Goal: Task Accomplishment & Management: Complete application form

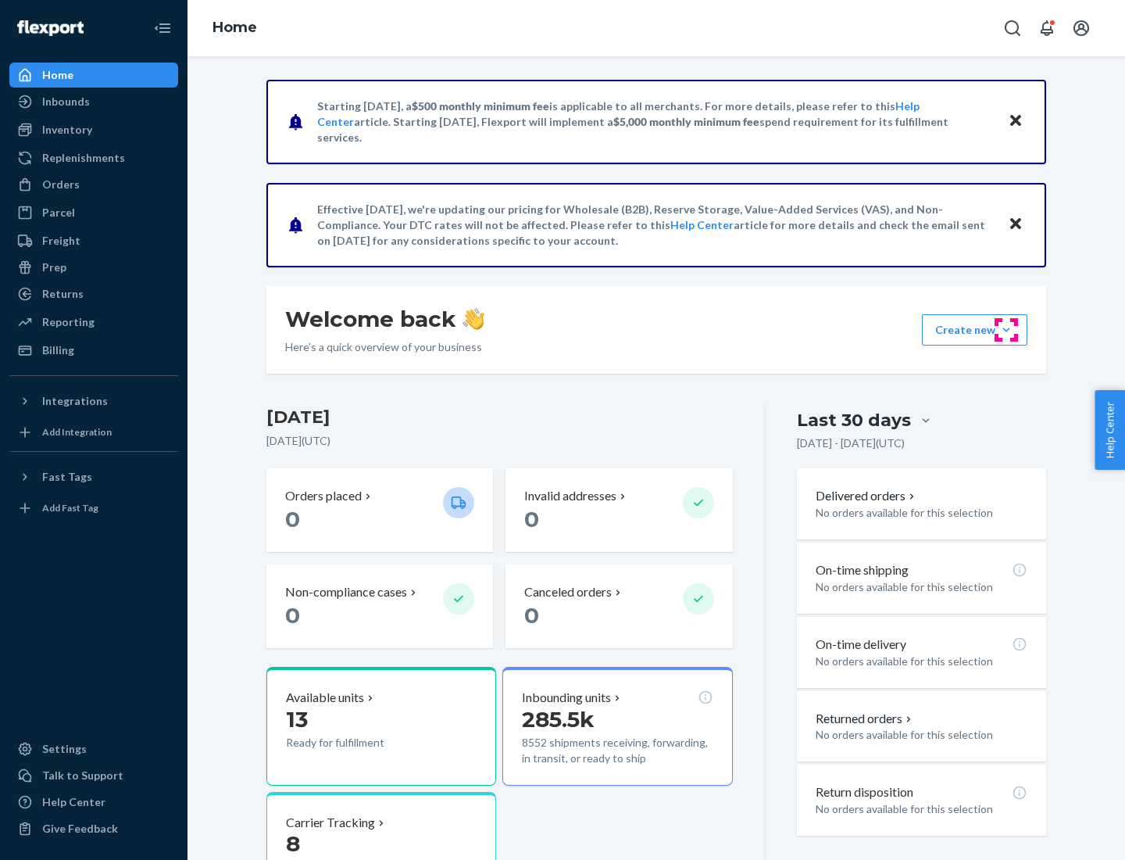
click at [1007, 330] on button "Create new Create new inbound Create new order Create new product" at bounding box center [975, 329] width 106 height 31
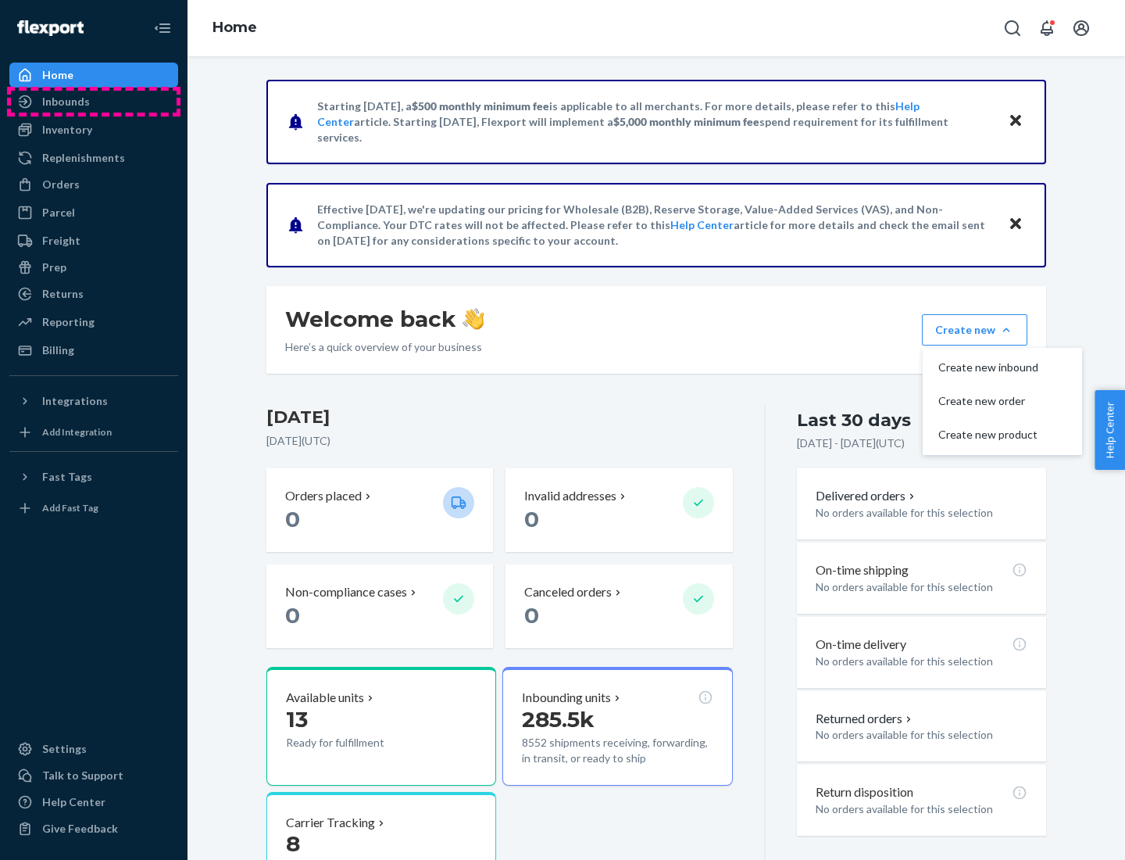
click at [94, 102] on div "Inbounds" at bounding box center [94, 102] width 166 height 22
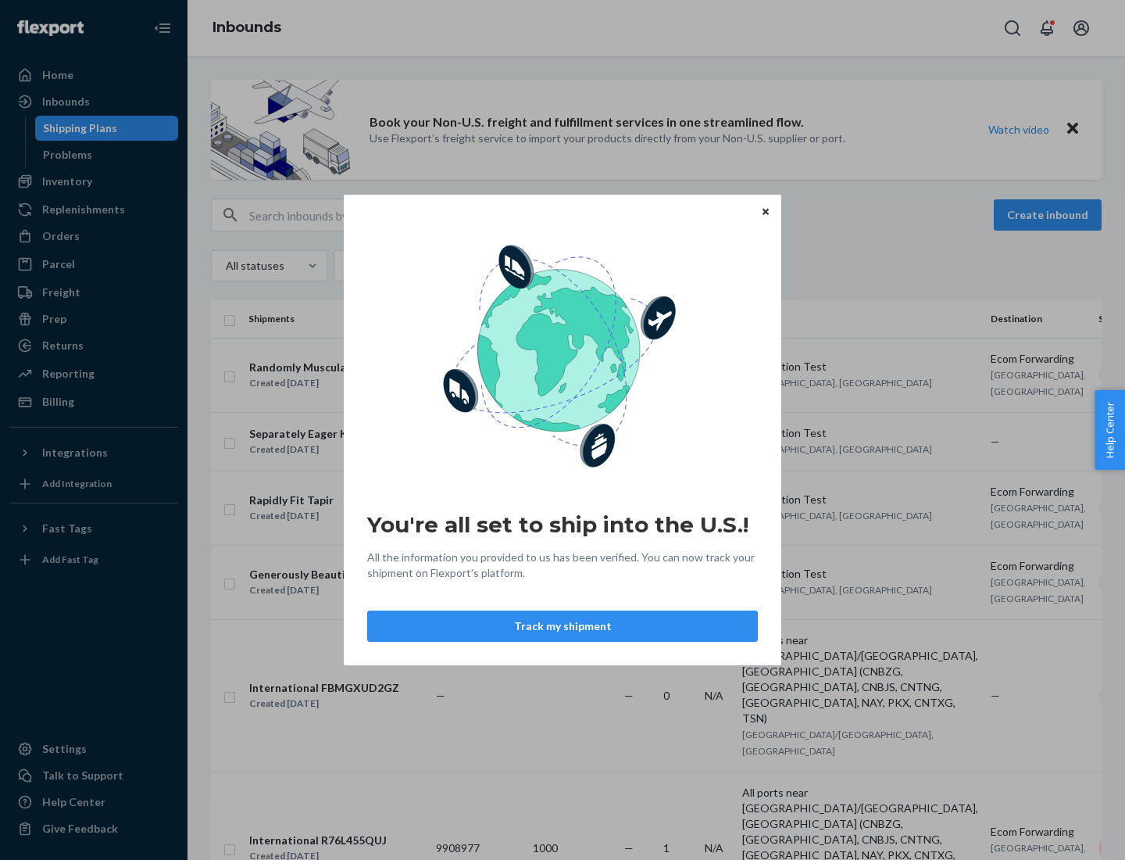
click at [94, 181] on div "You're all set to ship into the U.S.! All the information you provided to us ha…" at bounding box center [562, 430] width 1125 height 860
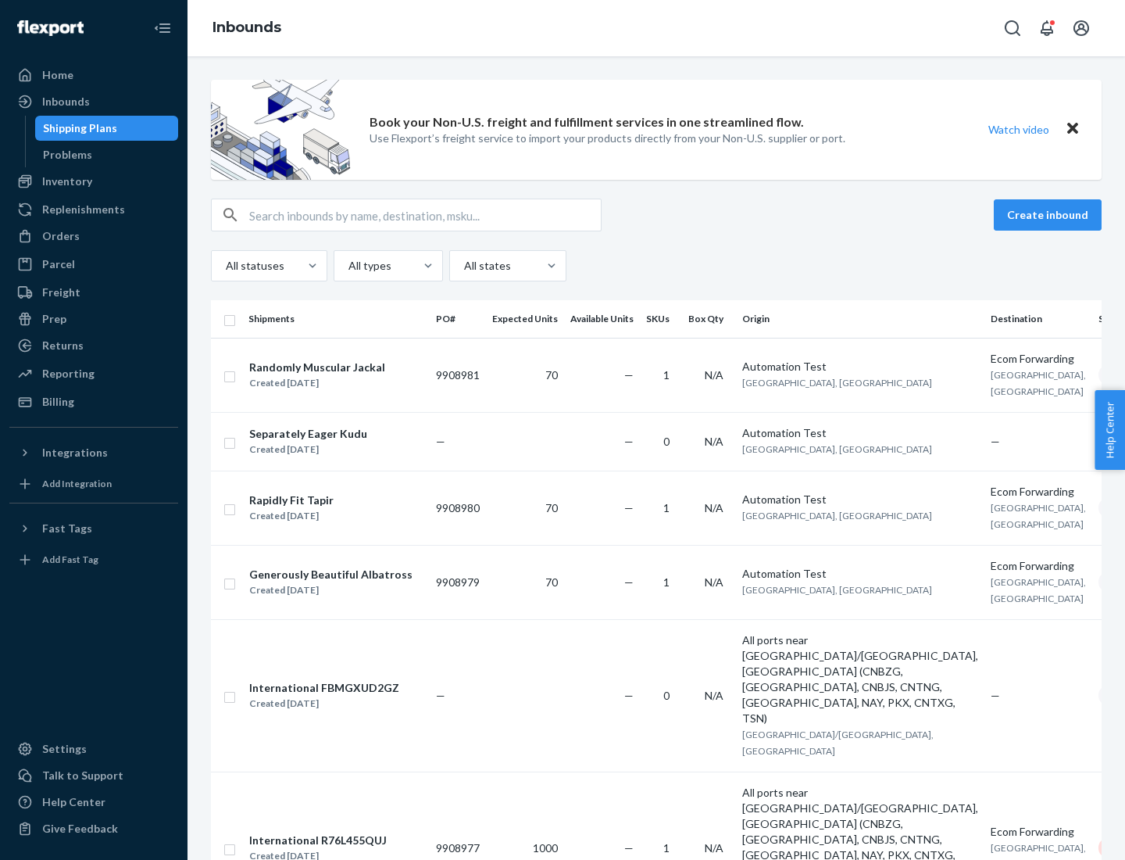
click at [656, 28] on div "Inbounds" at bounding box center [657, 28] width 938 height 56
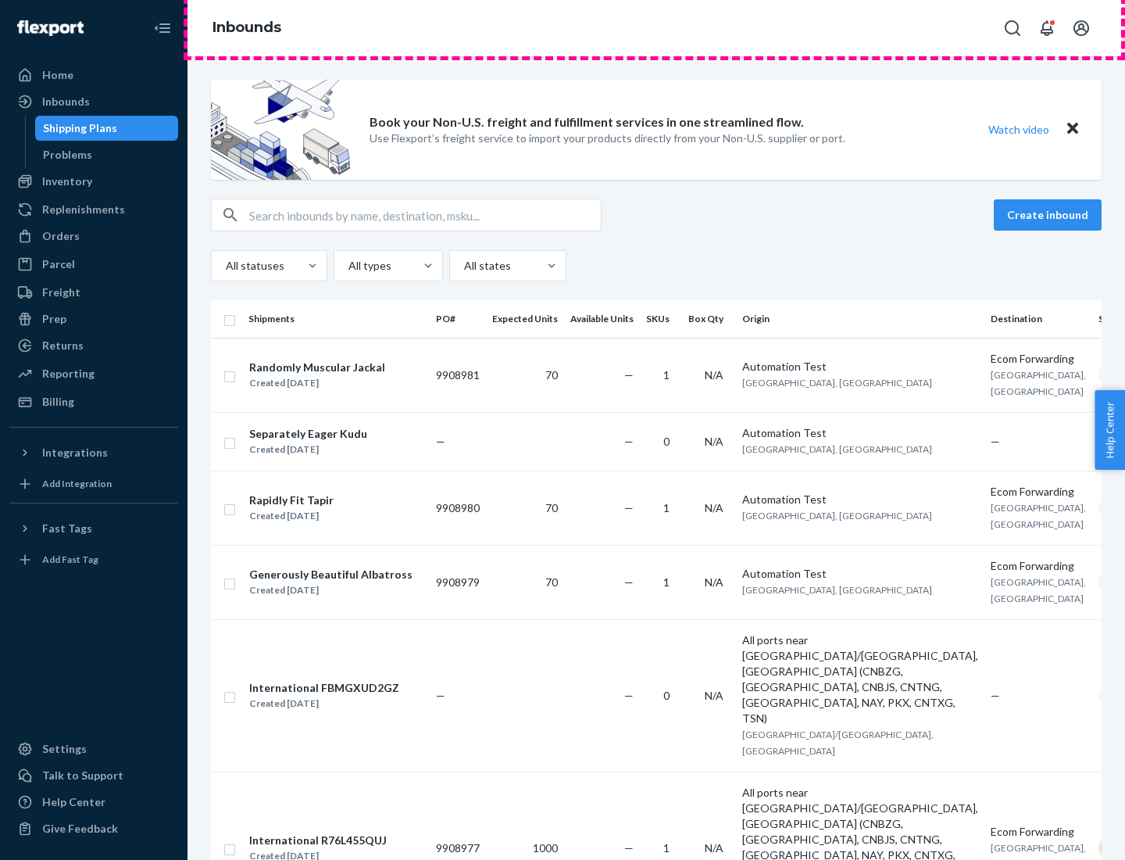
click at [656, 28] on div "Inbounds" at bounding box center [657, 28] width 938 height 56
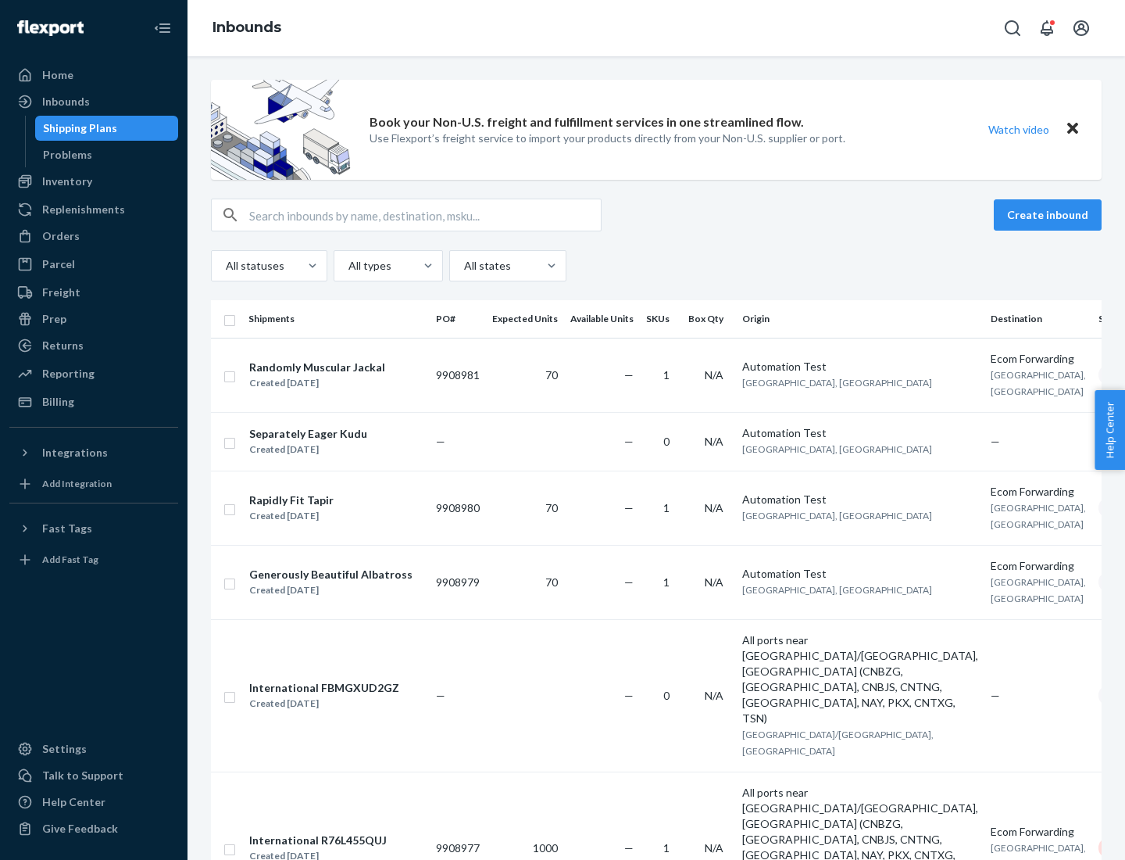
click at [656, 266] on div "All statuses All types All states" at bounding box center [656, 265] width 891 height 31
click at [77, 128] on div "Shipping Plans" at bounding box center [80, 128] width 74 height 16
click at [1050, 215] on button "Create inbound" at bounding box center [1048, 214] width 108 height 31
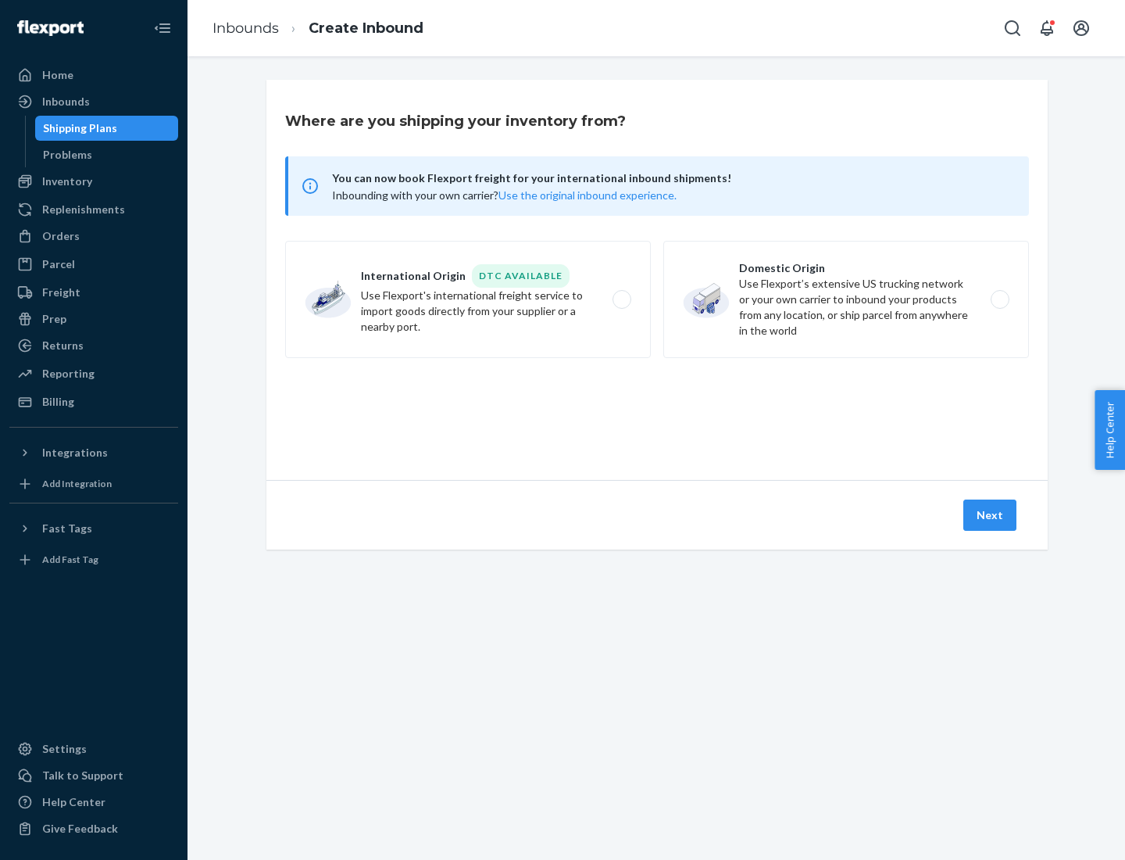
click at [468, 299] on label "International Origin DTC Available Use Flexport's international freight service…" at bounding box center [468, 299] width 366 height 117
click at [621, 299] on input "International Origin DTC Available Use Flexport's international freight service…" at bounding box center [626, 300] width 10 height 10
radio input "true"
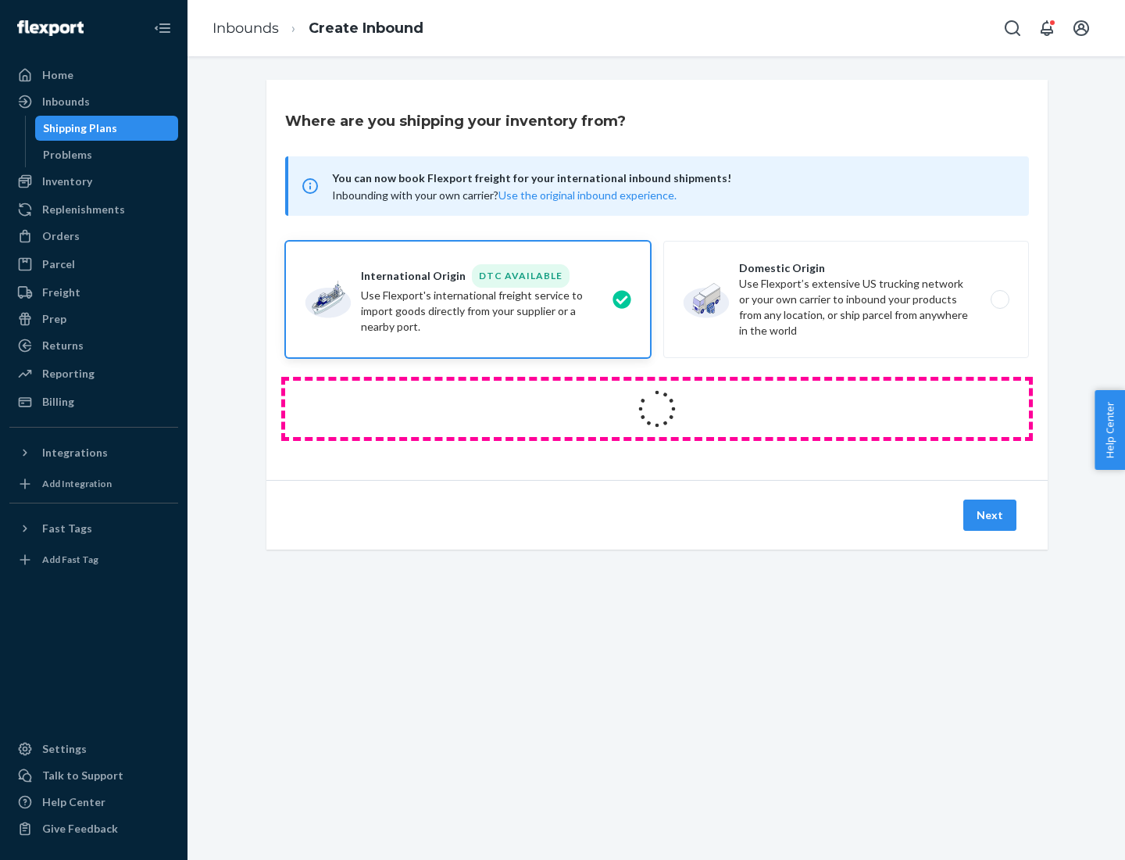
click at [657, 409] on icon at bounding box center [657, 408] width 48 height 48
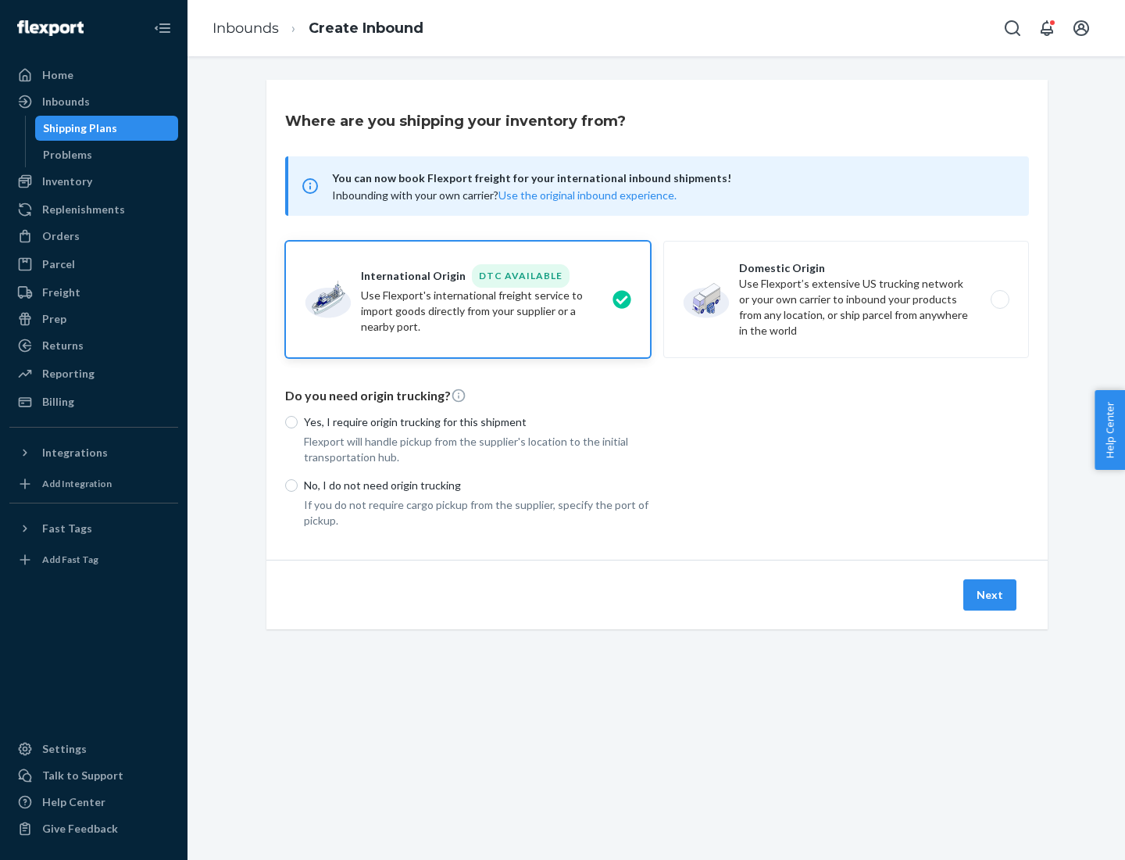
click at [477, 421] on p "Yes, I require origin trucking for this shipment" at bounding box center [477, 422] width 347 height 16
click at [298, 421] on input "Yes, I require origin trucking for this shipment" at bounding box center [291, 422] width 13 height 13
radio input "true"
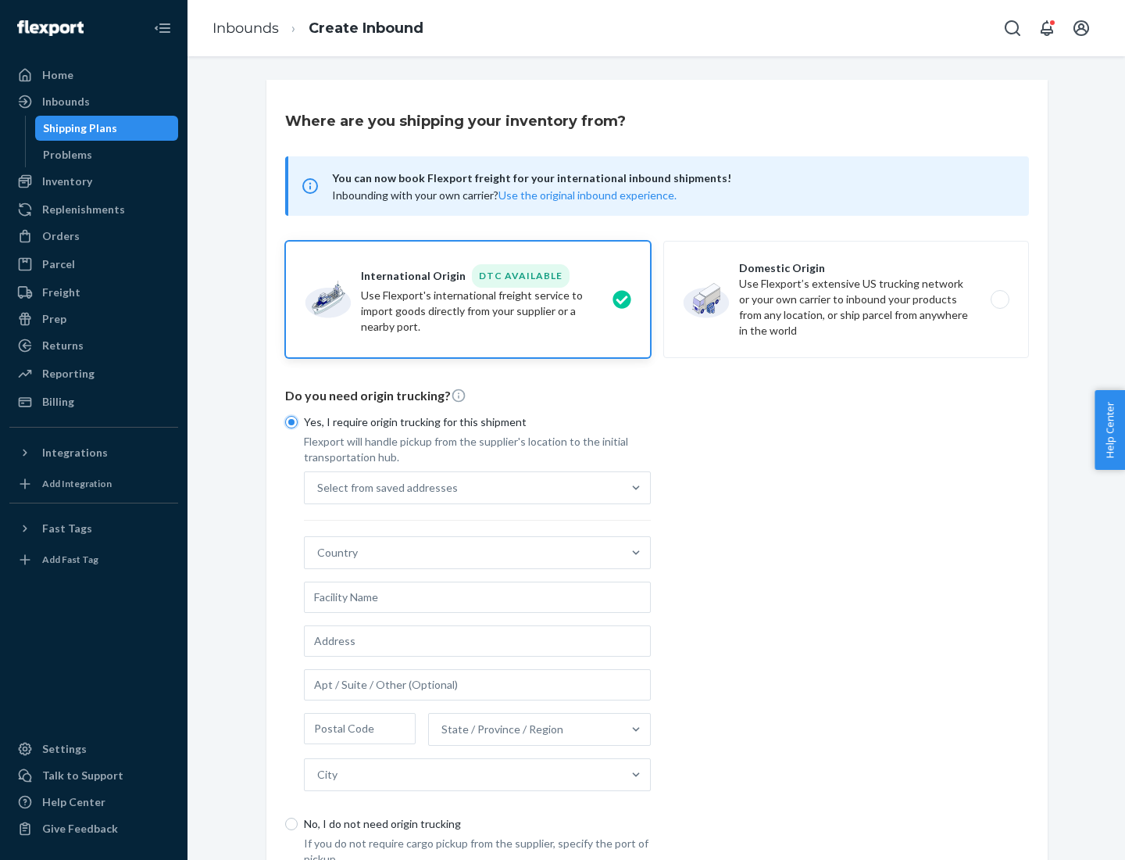
scroll to position [30, 0]
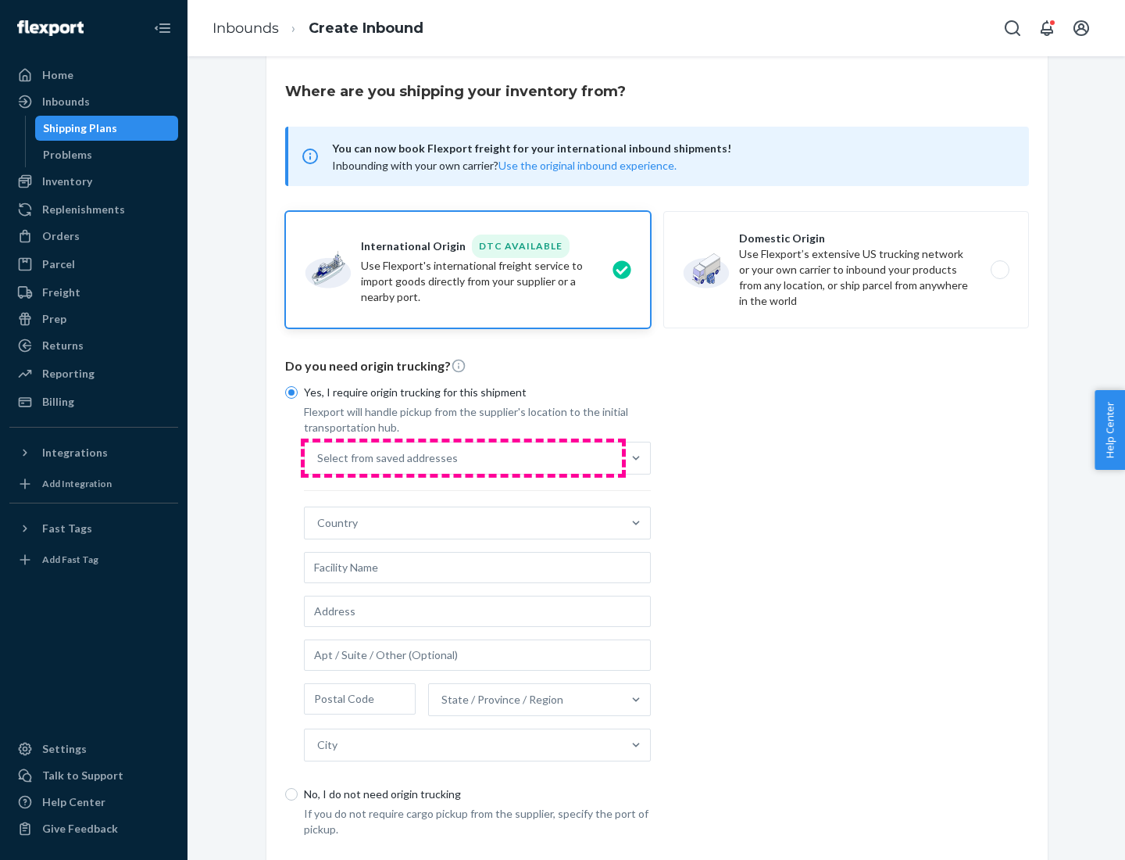
click at [463, 457] on div "Select from saved addresses" at bounding box center [463, 457] width 317 height 31
click at [319, 457] on input "Select from saved addresses" at bounding box center [318, 458] width 2 height 16
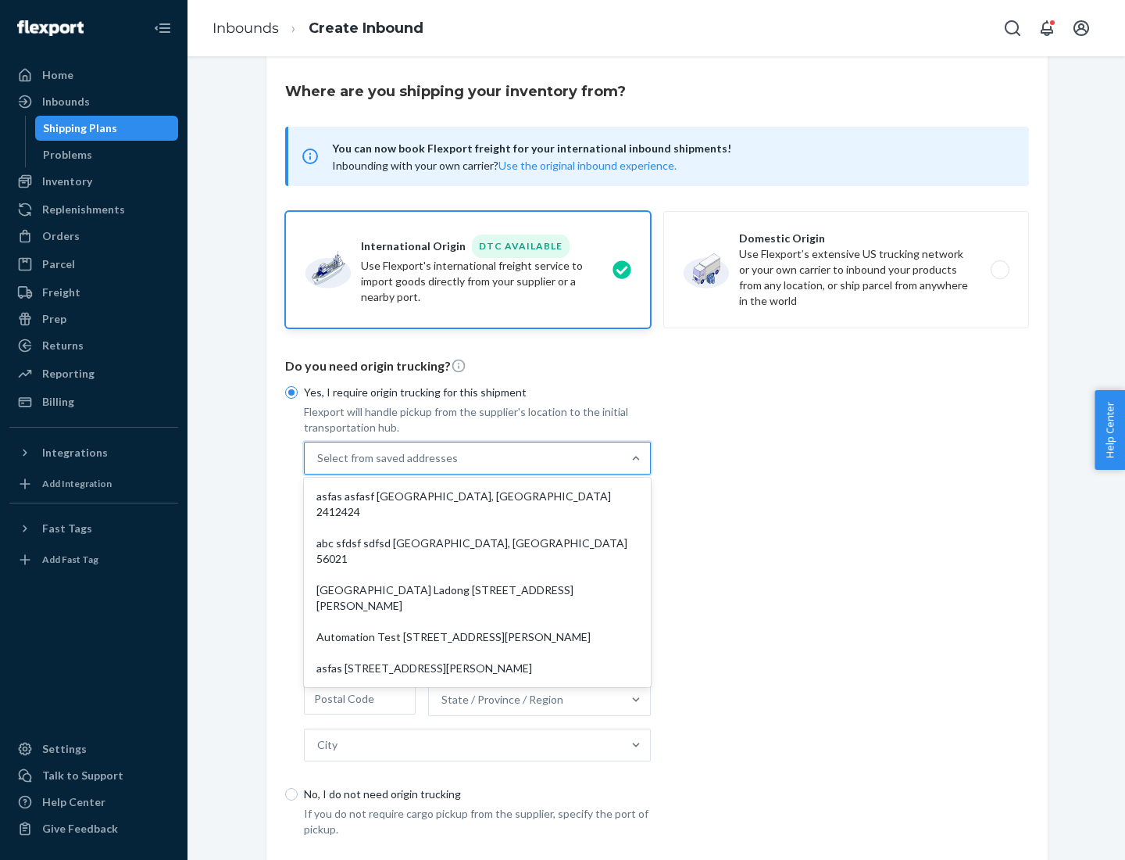
scroll to position [68, 0]
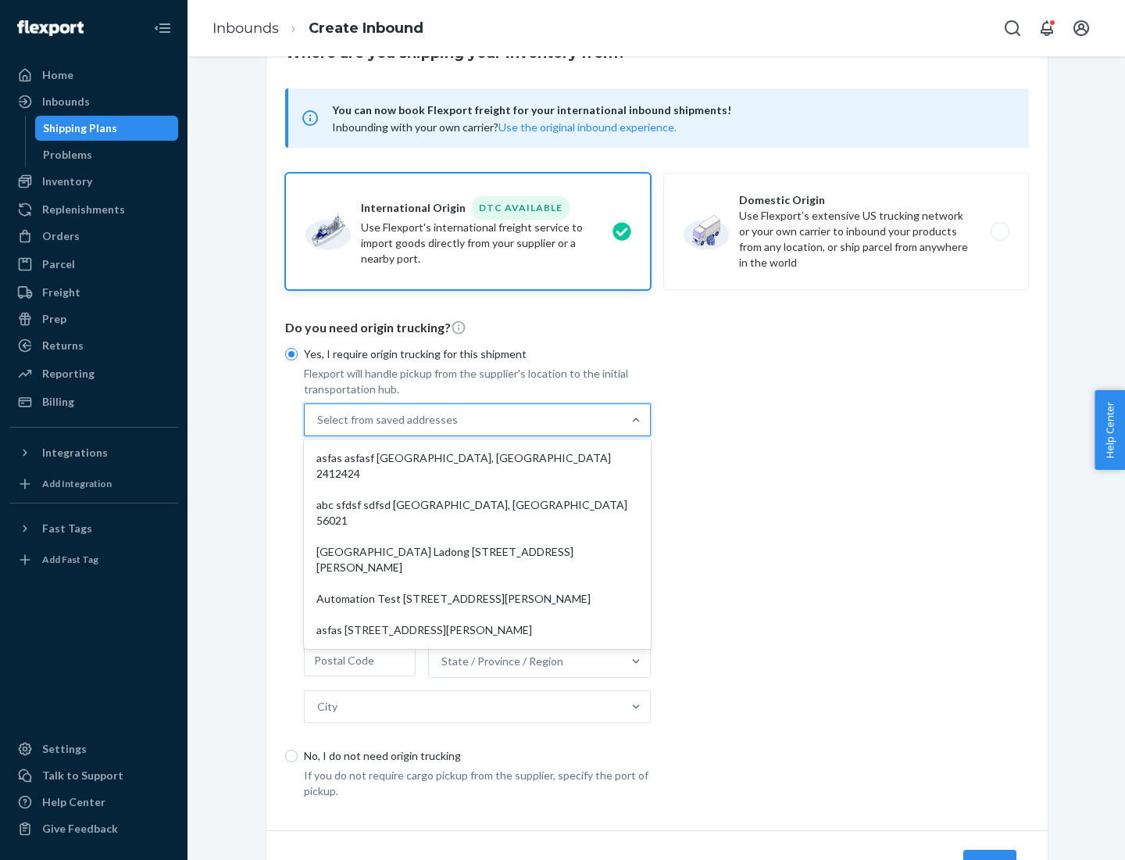
click at [477, 457] on div "asfas asfasf [GEOGRAPHIC_DATA], [GEOGRAPHIC_DATA] 2412424" at bounding box center [477, 465] width 341 height 47
click at [319, 427] on input "option asfas asfasf [GEOGRAPHIC_DATA], [GEOGRAPHIC_DATA] 2412424 focused, 1 of …" at bounding box center [318, 420] width 2 height 16
type input "asfas"
type input "asfasf"
type input "2412424"
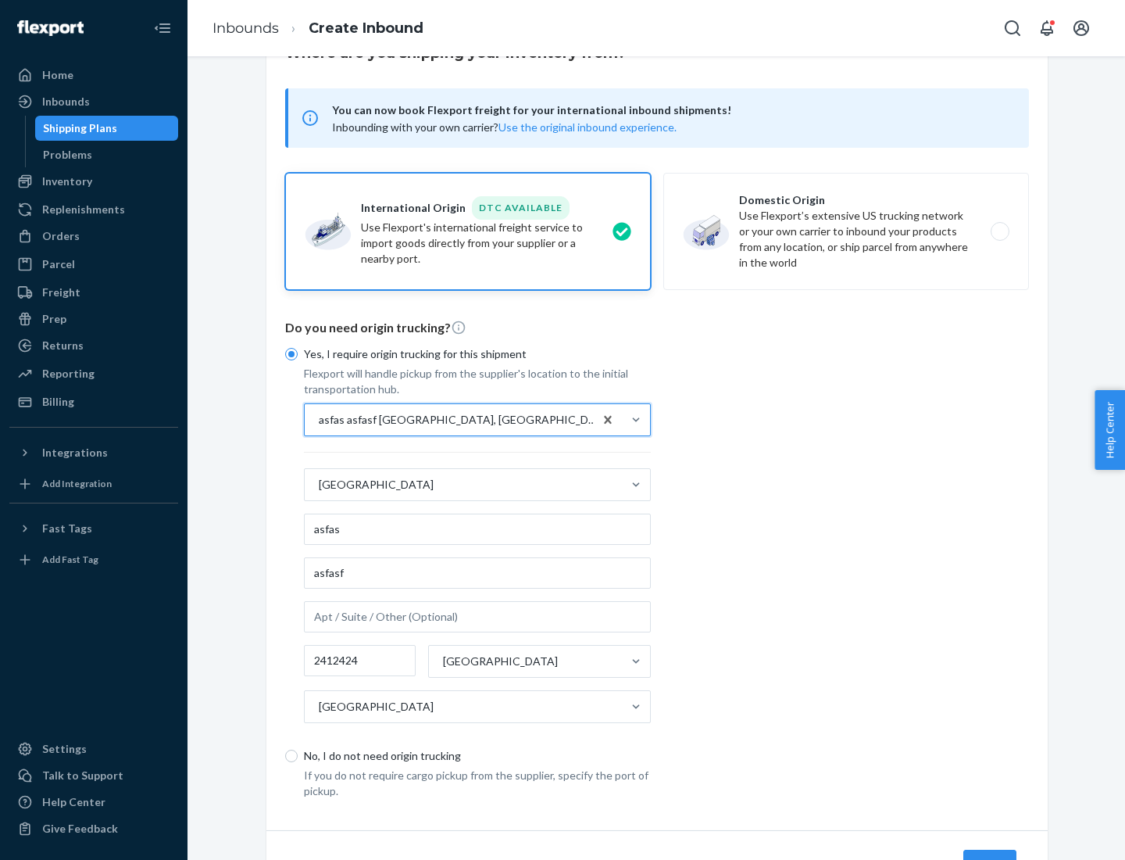
scroll to position [145, 0]
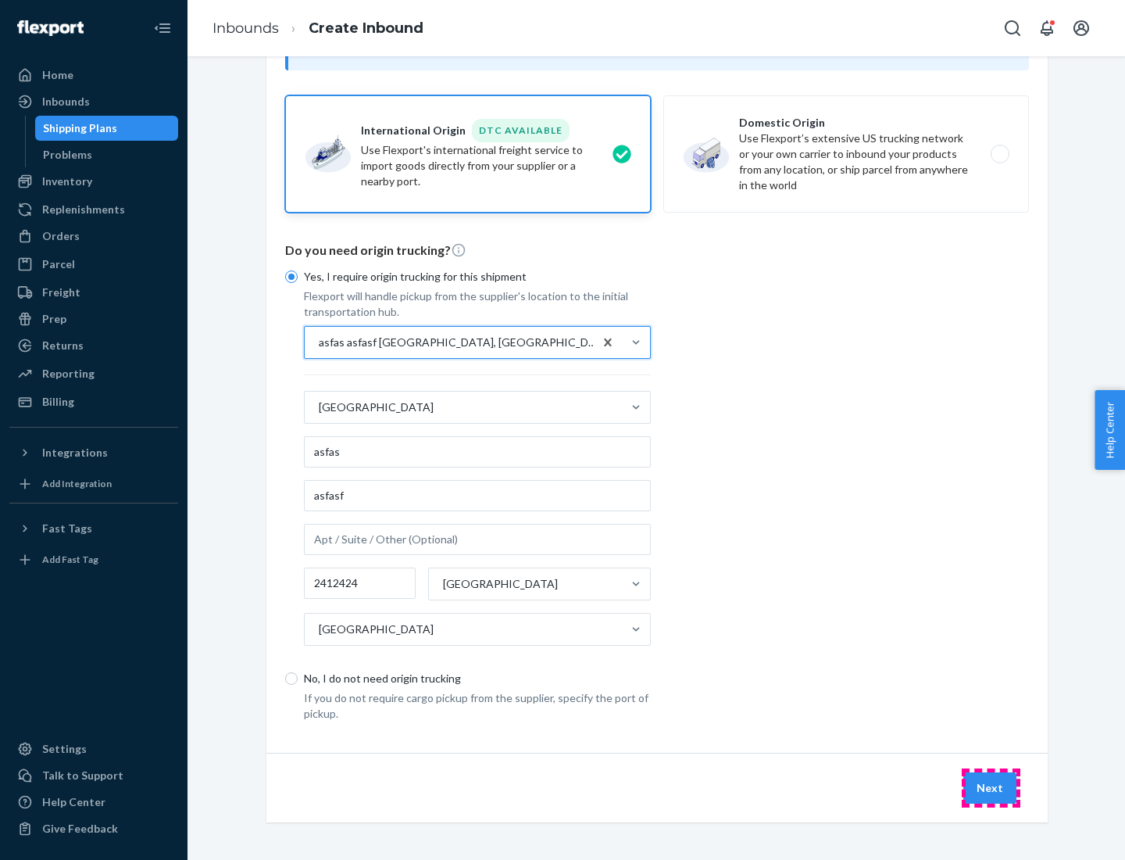
click at [991, 787] on button "Next" at bounding box center [990, 787] width 53 height 31
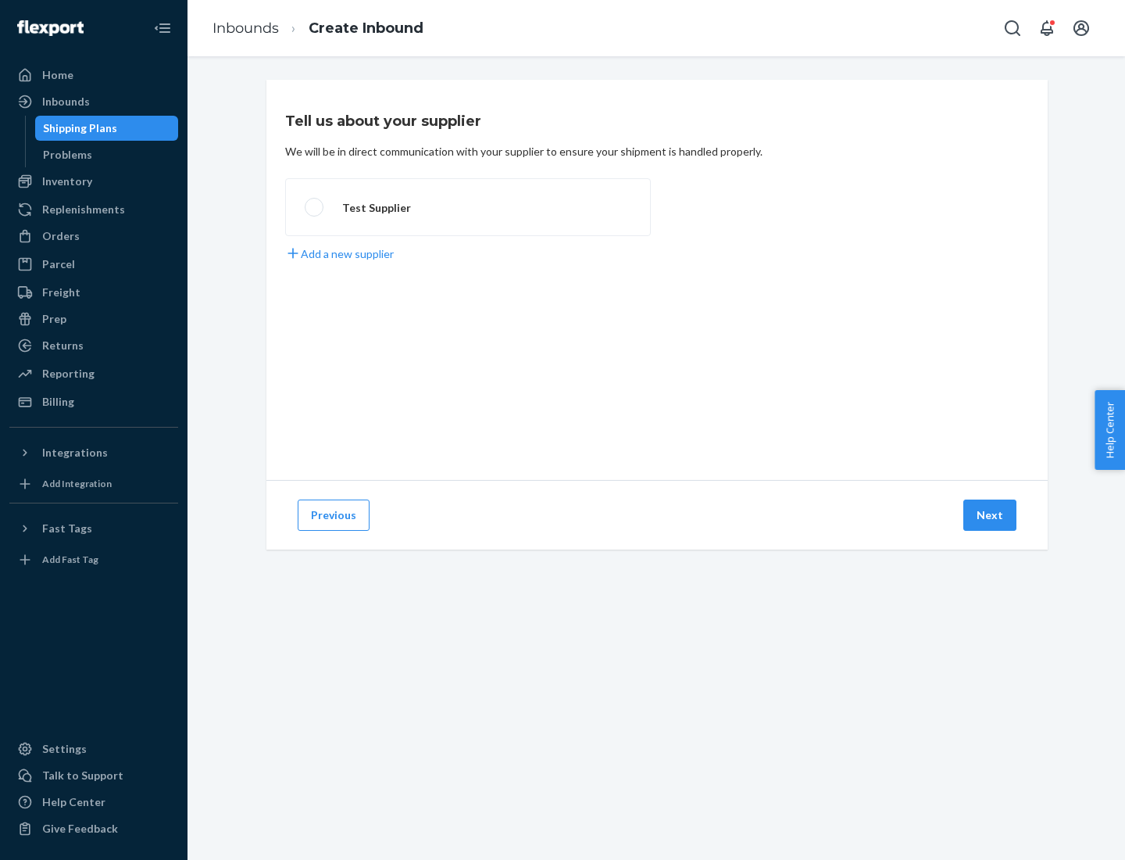
click at [468, 207] on label "Test Supplier" at bounding box center [468, 207] width 366 height 58
click at [315, 207] on input "Test Supplier" at bounding box center [310, 207] width 10 height 10
radio input "true"
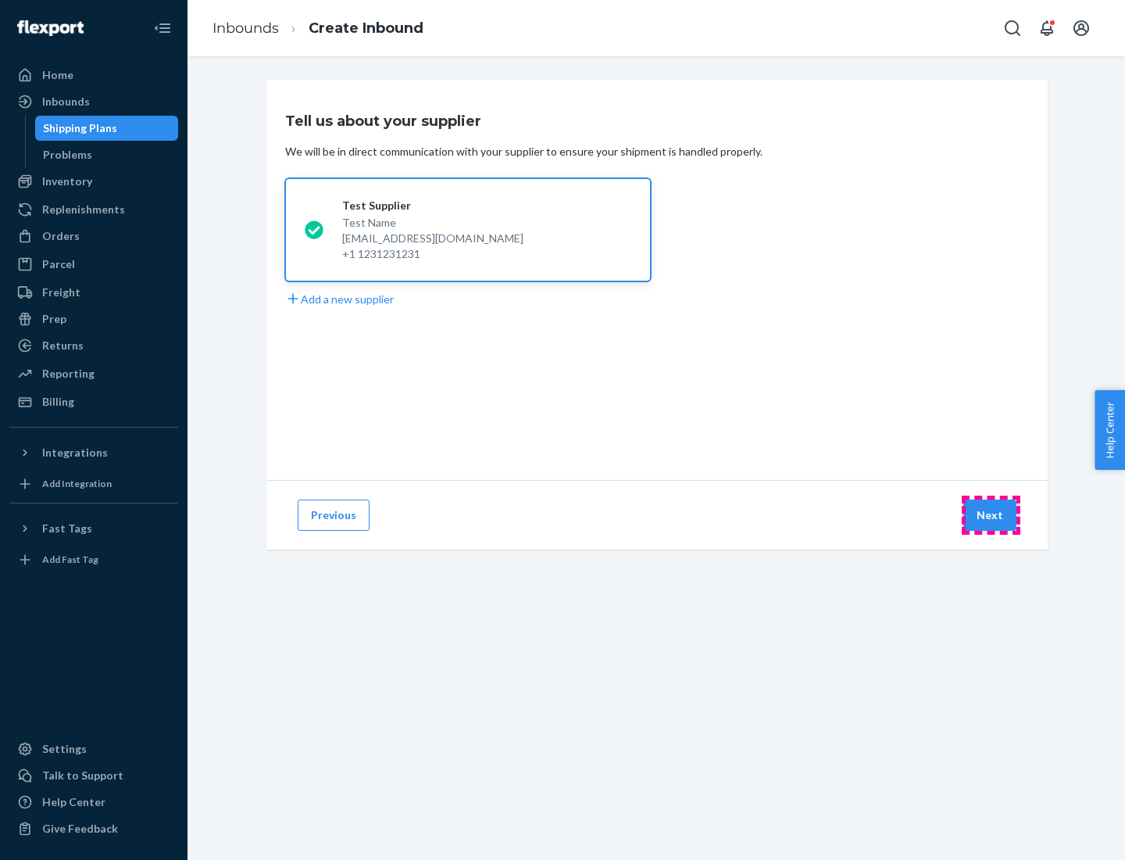
click at [991, 515] on button "Next" at bounding box center [990, 514] width 53 height 31
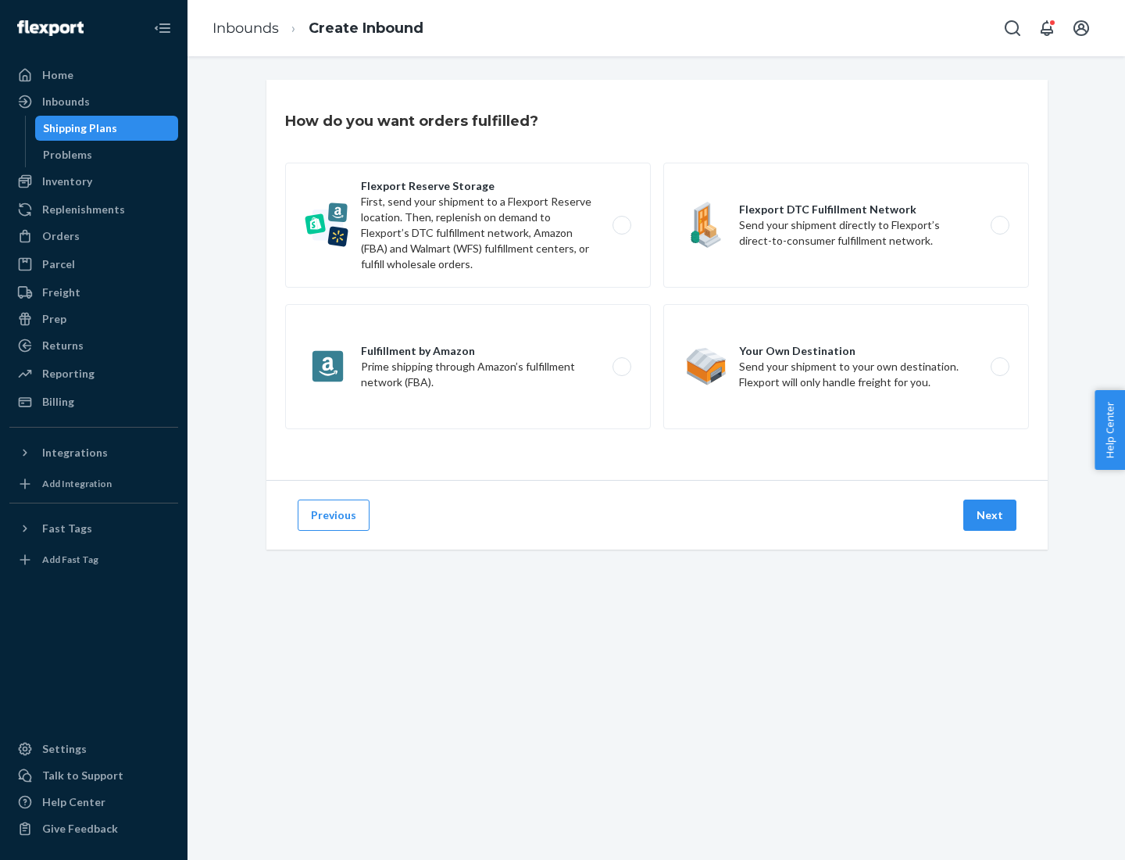
click at [468, 367] on label "Fulfillment by Amazon Prime shipping through Amazon’s fulfillment network (FBA)." at bounding box center [468, 366] width 366 height 125
click at [621, 367] on input "Fulfillment by Amazon Prime shipping through Amazon’s fulfillment network (FBA)." at bounding box center [626, 367] width 10 height 10
radio input "true"
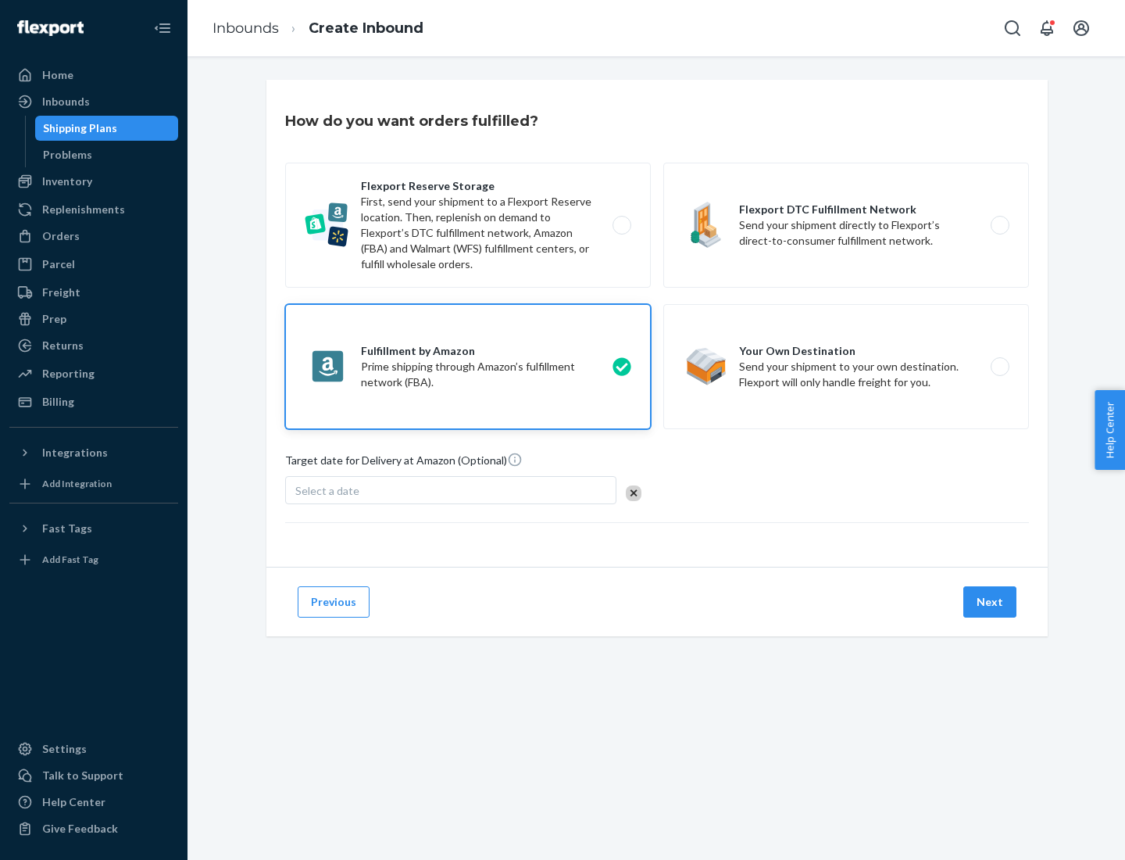
click at [991, 602] on button "Next" at bounding box center [990, 601] width 53 height 31
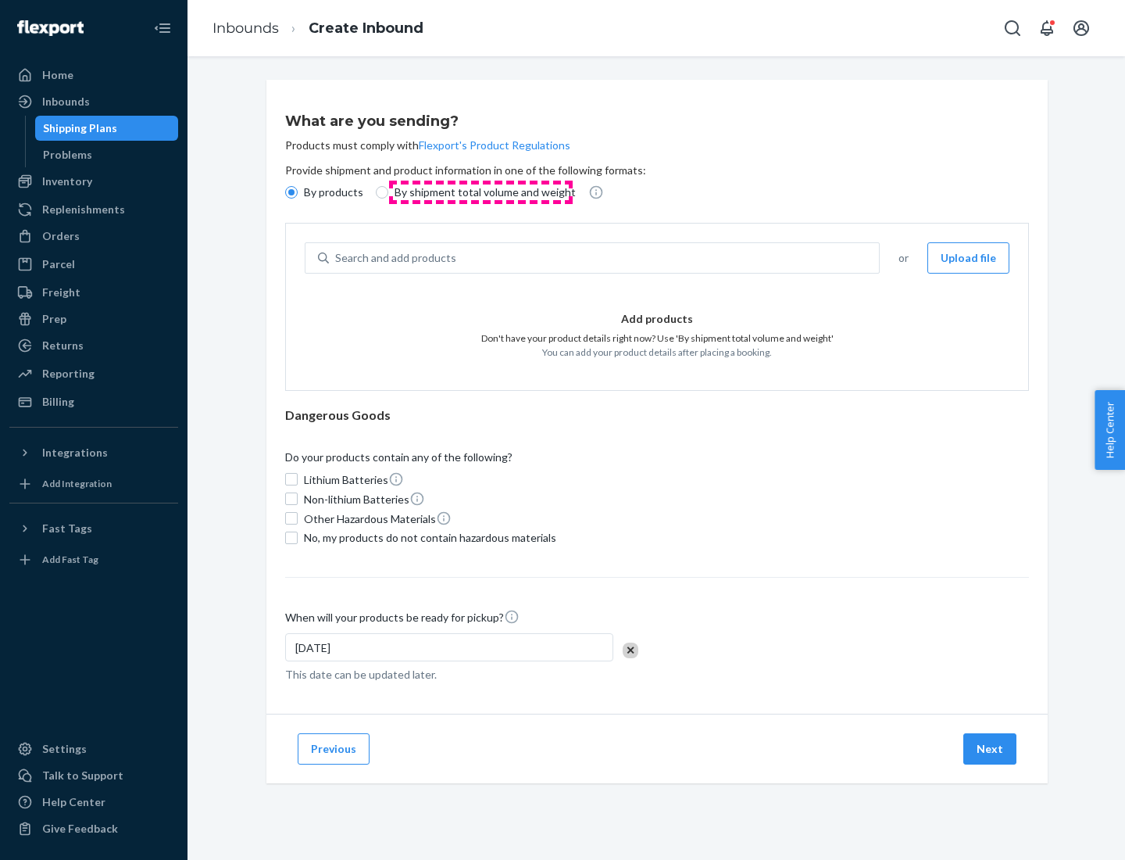
click at [481, 192] on p "By shipment total volume and weight" at bounding box center [485, 192] width 181 height 16
click at [388, 192] on input "By shipment total volume and weight" at bounding box center [382, 192] width 13 height 13
radio input "true"
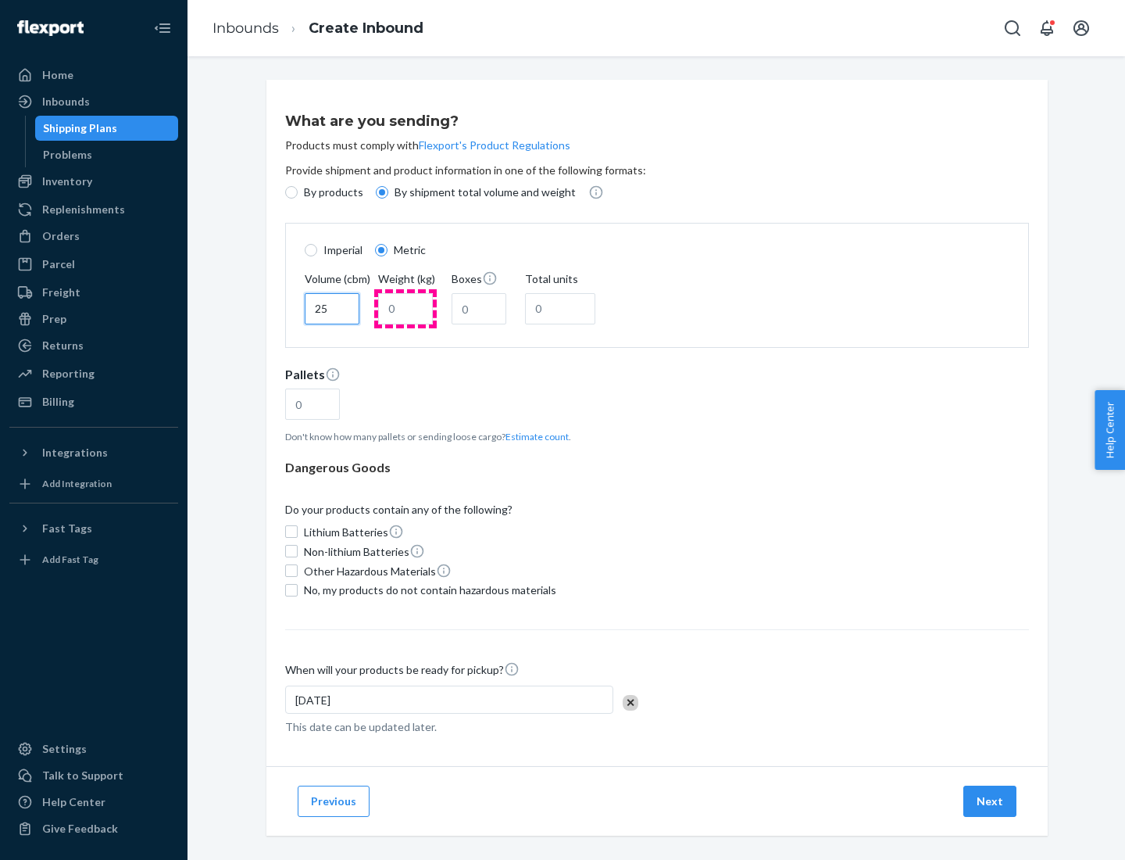
type input "25"
type input "100"
type input "50"
type input "500"
click at [534, 436] on button "Estimate count" at bounding box center [537, 436] width 63 height 13
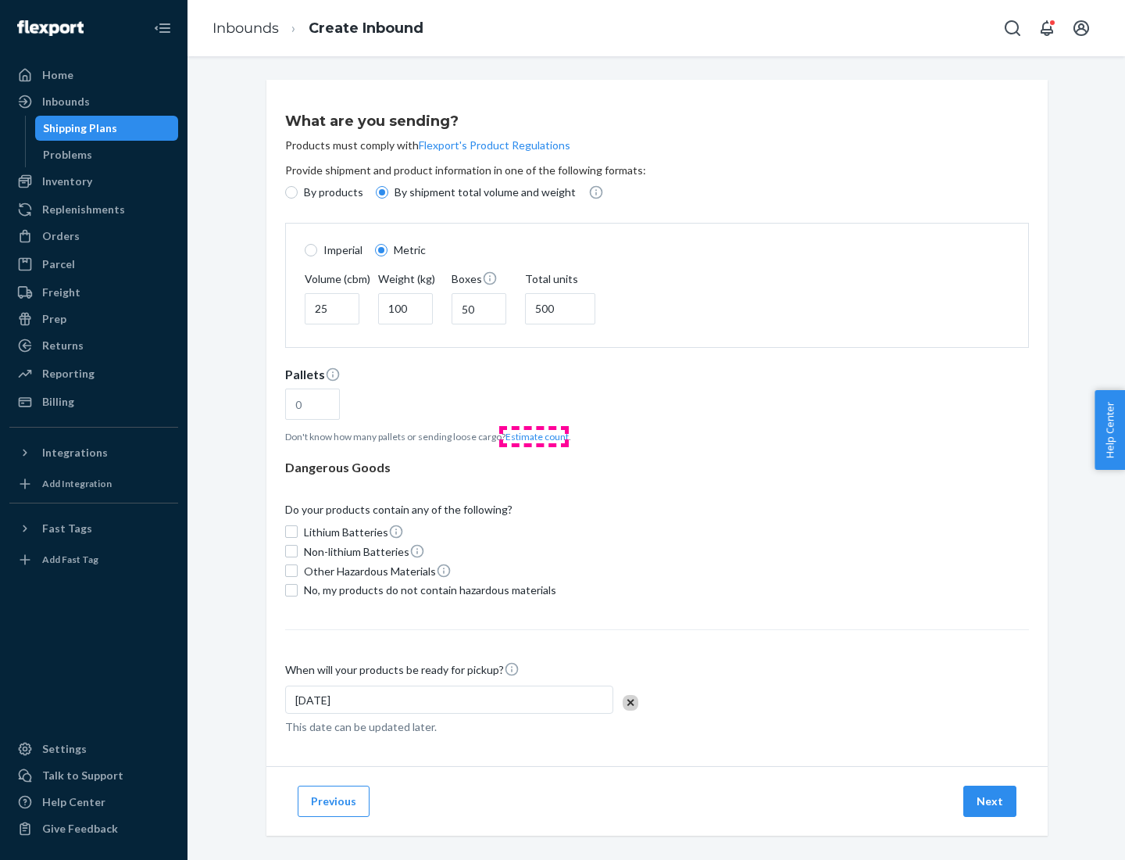
type input "16"
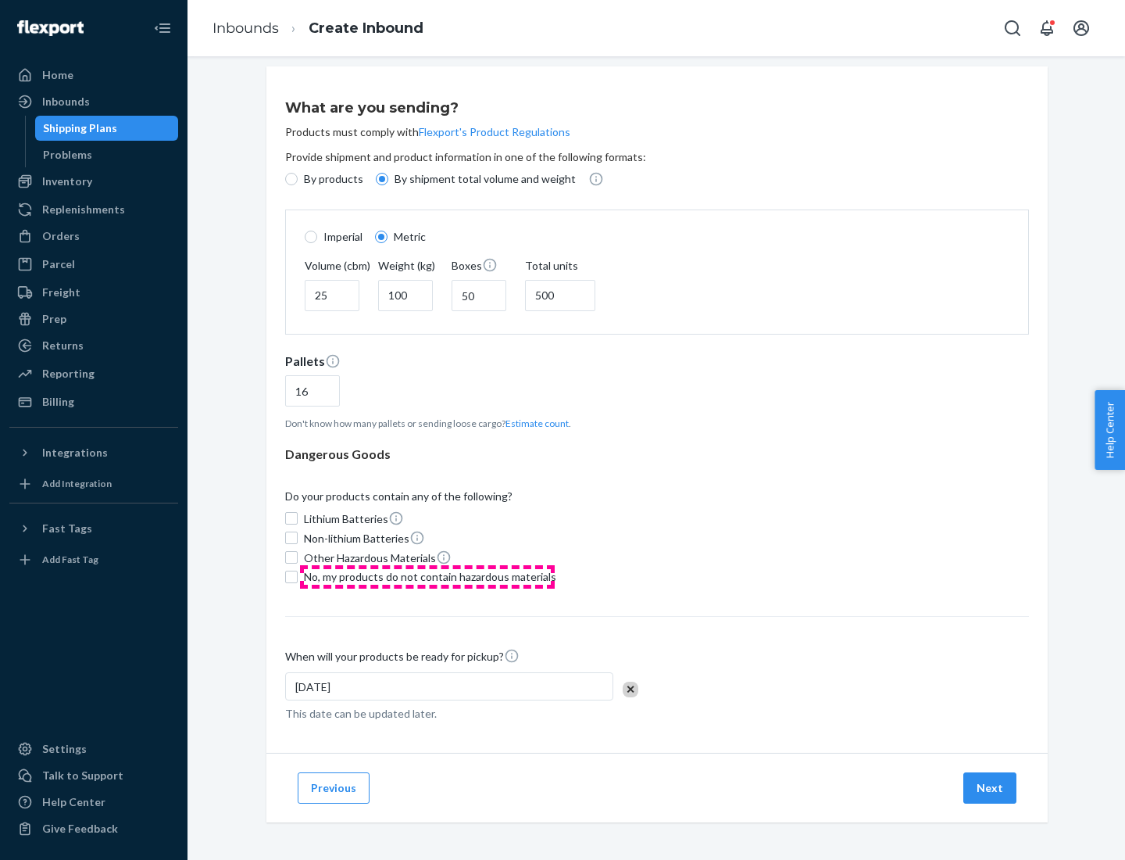
click at [427, 576] on span "No, my products do not contain hazardous materials" at bounding box center [430, 577] width 252 height 16
click at [298, 576] on input "No, my products do not contain hazardous materials" at bounding box center [291, 576] width 13 height 13
checkbox input "true"
click at [991, 787] on button "Next" at bounding box center [990, 787] width 53 height 31
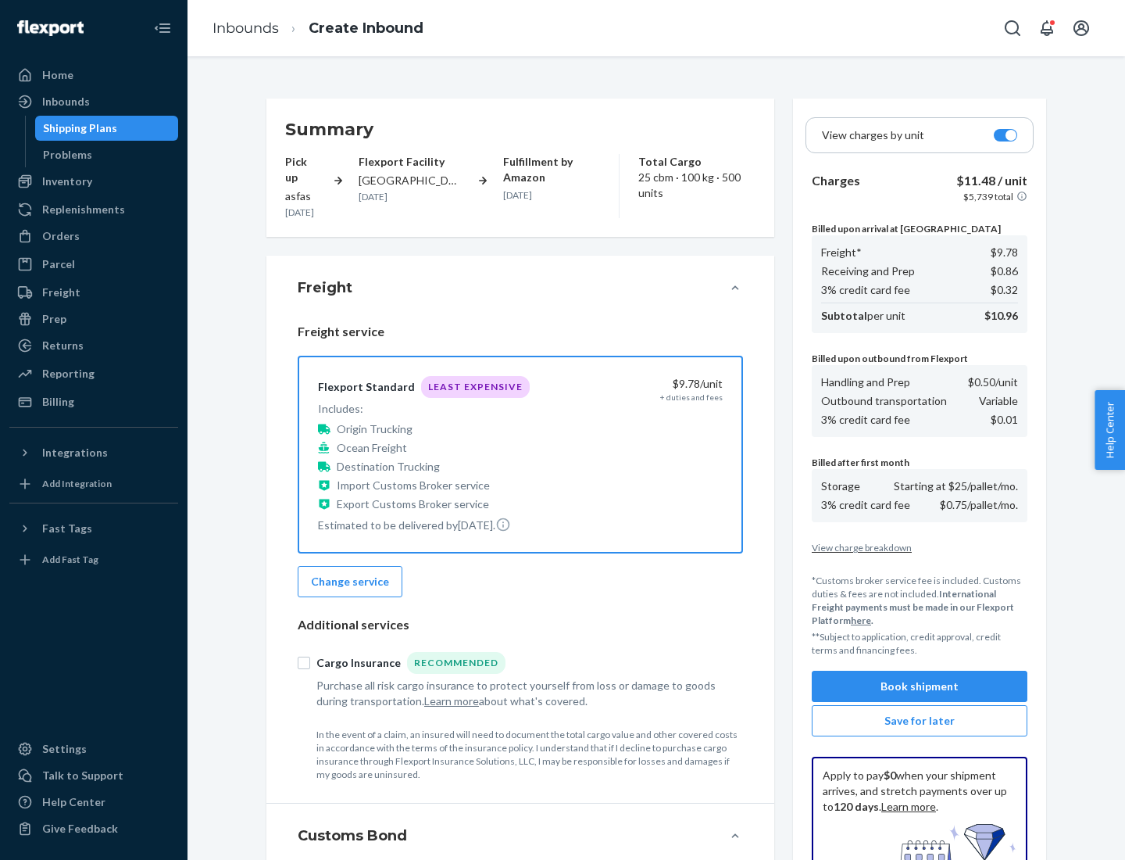
scroll to position [228, 0]
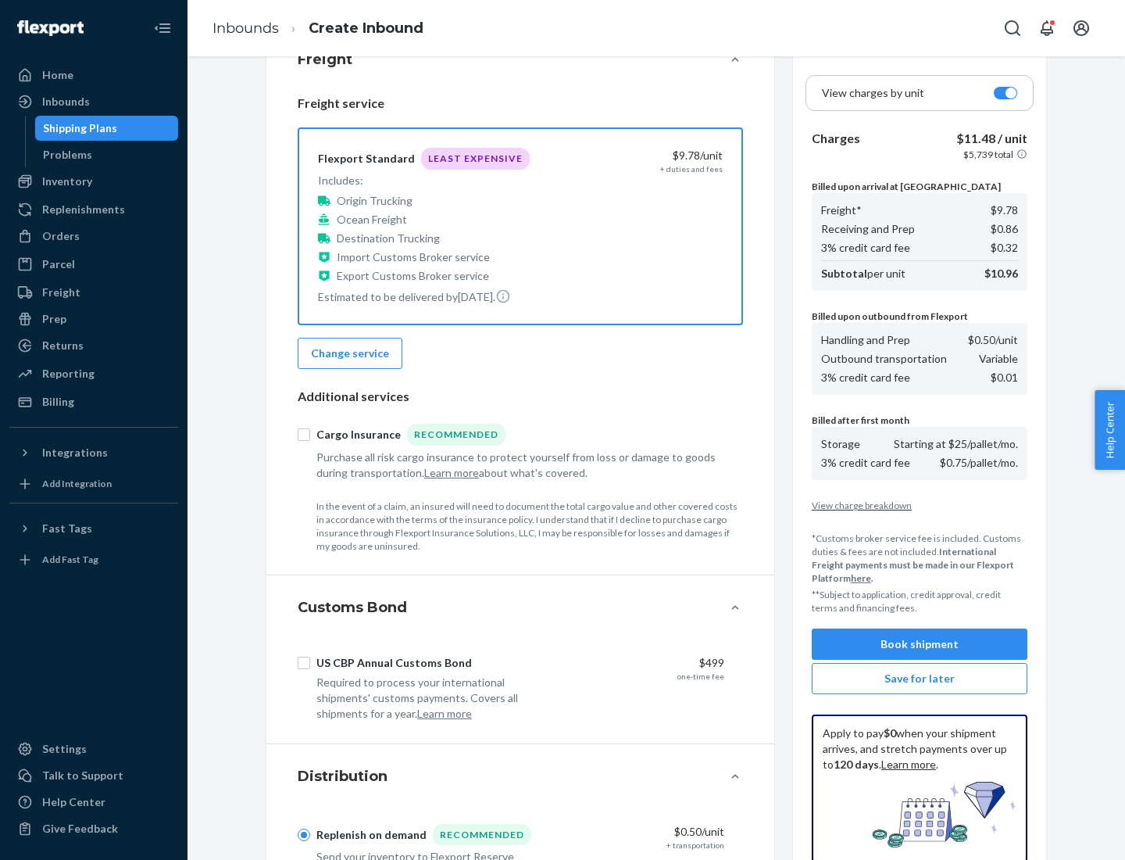
click at [920, 644] on button "Book shipment" at bounding box center [920, 643] width 216 height 31
